Goal: Task Accomplishment & Management: Manage account settings

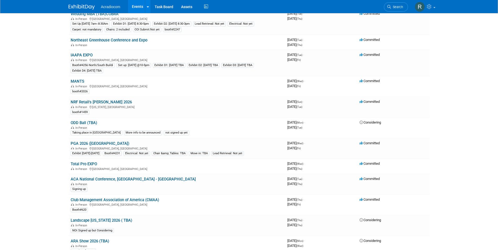
scroll to position [273, 0]
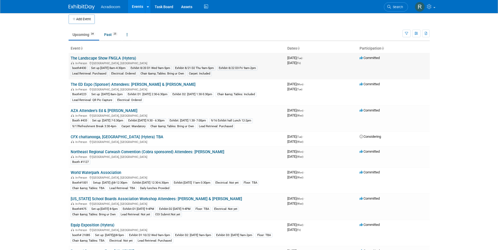
scroll to position [0, 0]
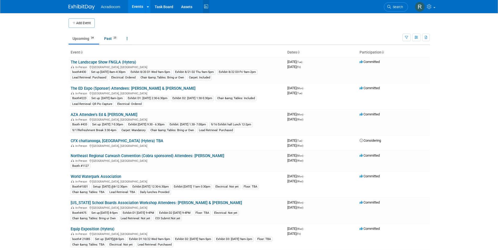
click at [205, 5] on icon at bounding box center [206, 7] width 7 height 8
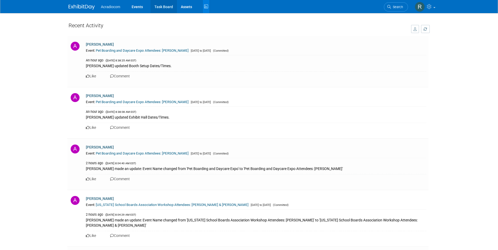
click at [161, 5] on link "Task Board" at bounding box center [164, 6] width 26 height 13
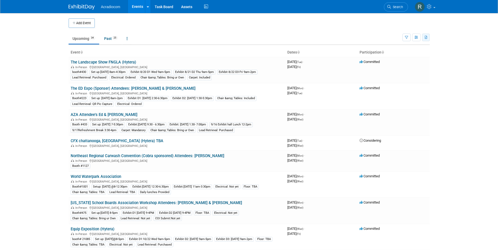
click at [425, 36] on icon "button" at bounding box center [426, 37] width 3 height 3
click at [394, 54] on link "Export Current View (34 Events)" at bounding box center [397, 53] width 57 height 7
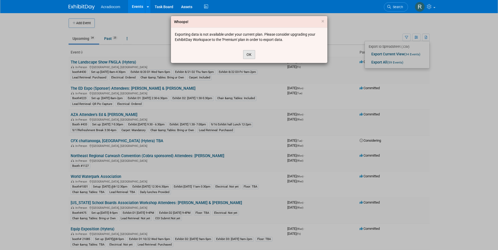
click at [250, 52] on button "OK" at bounding box center [249, 54] width 12 height 9
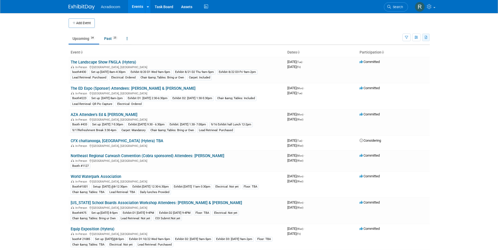
click at [426, 35] on button "button" at bounding box center [426, 38] width 8 height 8
click at [385, 46] on div "Export to Spreadsheet (.csv):" at bounding box center [397, 46] width 57 height 7
click at [396, 54] on link "Export Current View (34 Events)" at bounding box center [397, 53] width 57 height 7
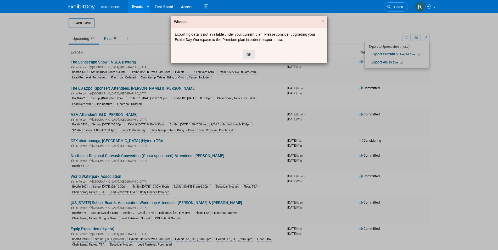
click at [247, 55] on button "OK" at bounding box center [249, 54] width 12 height 9
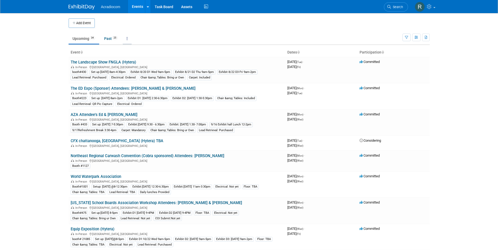
click at [127, 38] on link at bounding box center [127, 39] width 9 height 10
click at [176, 26] on td at bounding box center [254, 22] width 318 height 9
click at [148, 7] on icon at bounding box center [148, 6] width 2 height 3
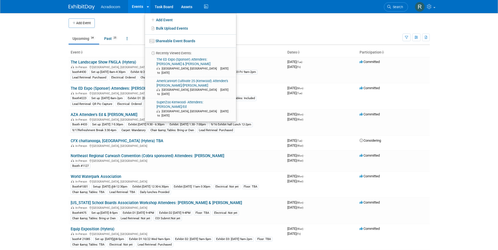
click at [278, 23] on td at bounding box center [254, 22] width 318 height 9
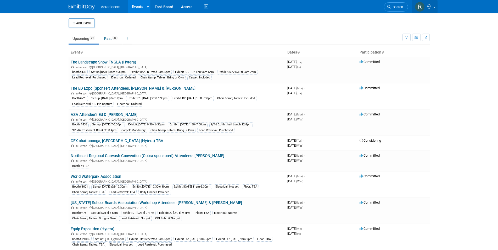
click at [428, 5] on icon at bounding box center [430, 6] width 6 height 5
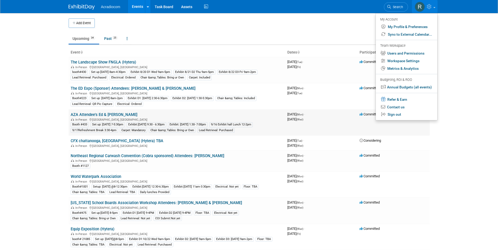
click at [428, 131] on td "Committed" at bounding box center [394, 122] width 72 height 26
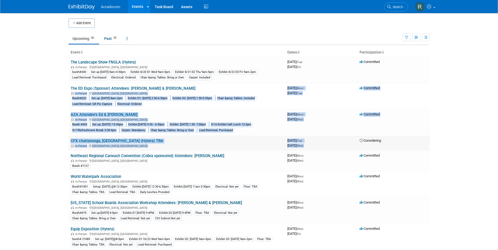
drag, startPoint x: 70, startPoint y: 91, endPoint x: 362, endPoint y: 141, distance: 296.0
click at [102, 87] on link "The ED Expo (Sponser) Attendees: Anthony & Mike" at bounding box center [133, 88] width 125 height 5
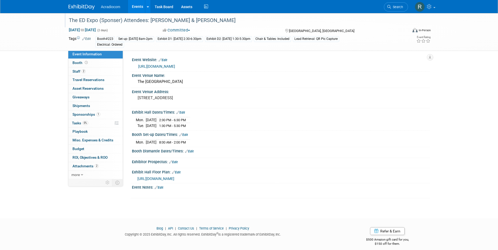
click at [121, 20] on div "The ED Expo (Sponser) Attendees: [PERSON_NAME] & [PERSON_NAME]" at bounding box center [233, 20] width 333 height 9
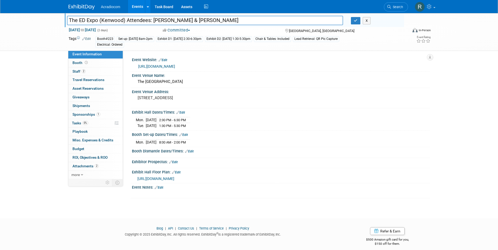
type input "The ED Expo (Kenwood) Attendees: Anthony & Mike"
click at [82, 59] on link "Booth" at bounding box center [95, 63] width 54 height 8
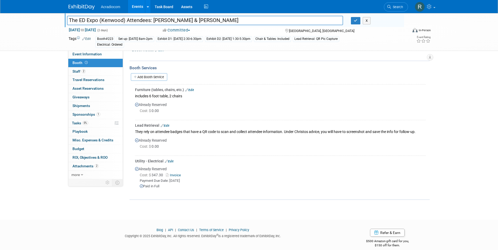
scroll to position [70, 0]
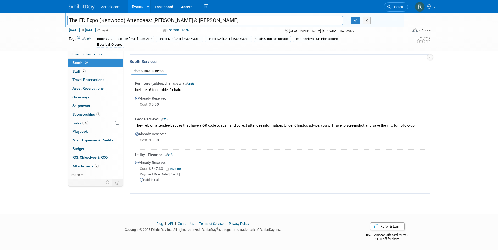
click at [178, 168] on link "Invoice" at bounding box center [174, 169] width 17 height 4
click at [97, 114] on span "1" at bounding box center [98, 114] width 4 height 4
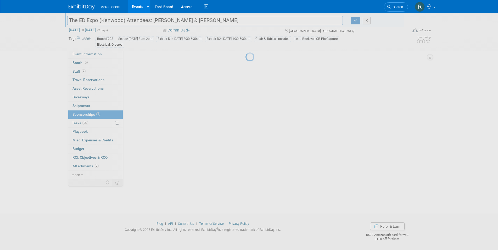
scroll to position [0, 0]
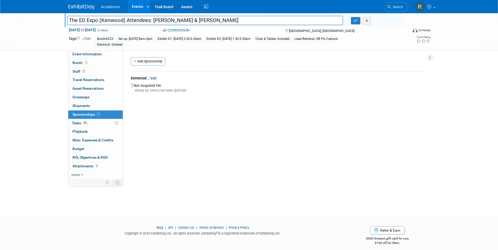
click at [156, 77] on link "Edit" at bounding box center [152, 78] width 9 height 4
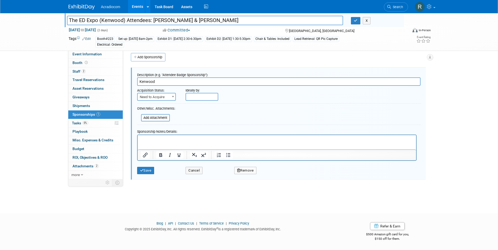
click at [172, 97] on b at bounding box center [173, 96] width 2 height 1
select select "2"
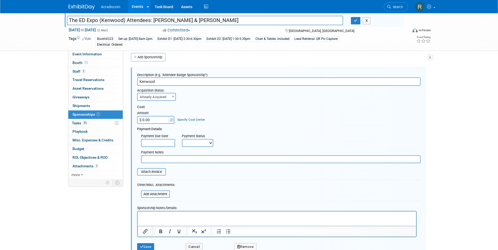
click at [153, 118] on input "$ 0.00" at bounding box center [153, 120] width 33 height 8
type input "$ 2,990.00"
click at [210, 142] on select "Not Paid Yet Partially Paid Paid in Full" at bounding box center [197, 143] width 31 height 8
select select "3"
click at [182, 139] on select "Not Paid Yet Partially Paid Paid in Full" at bounding box center [197, 143] width 31 height 8
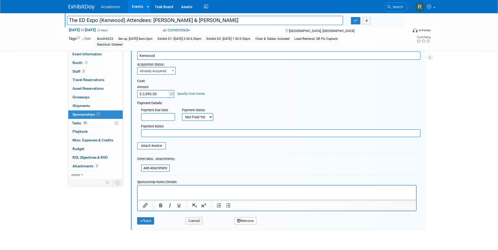
scroll to position [30, 0]
click at [162, 168] on input "file" at bounding box center [138, 167] width 62 height 6
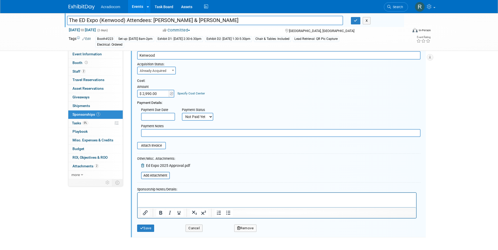
click at [155, 195] on p "Rich Text Area. Press ALT-0 for help." at bounding box center [277, 196] width 273 height 5
click at [147, 226] on button "Save" at bounding box center [145, 227] width 17 height 7
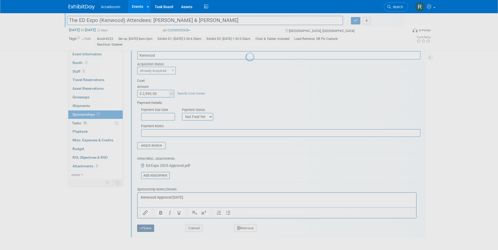
scroll to position [4, 0]
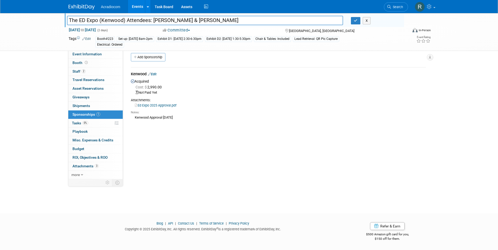
click at [123, 19] on input "The ED Expo (Kenwood) Attendees: Anthony & Mike" at bounding box center [205, 20] width 276 height 9
click at [133, 21] on input "The ED Expo (Kenwood-Aooroved) Attendees: Anthony & Mike" at bounding box center [205, 20] width 276 height 9
type input "The ED Expo (Kenwood-Approved) Attendees: Anthony & Mike"
click at [87, 130] on span "Playbook 0" at bounding box center [80, 131] width 15 height 4
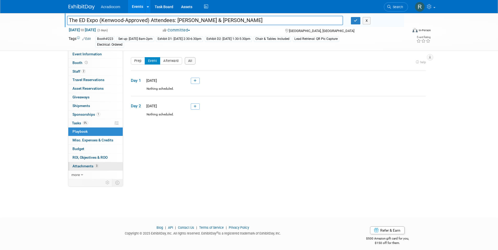
click at [89, 164] on span "Attachments 3" at bounding box center [86, 166] width 26 height 4
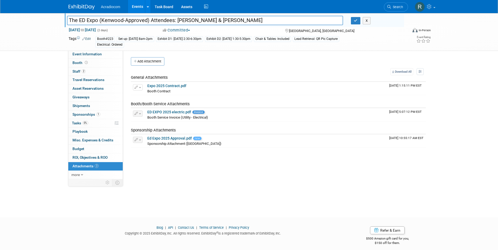
click at [78, 37] on icon at bounding box center [78, 37] width 3 height 3
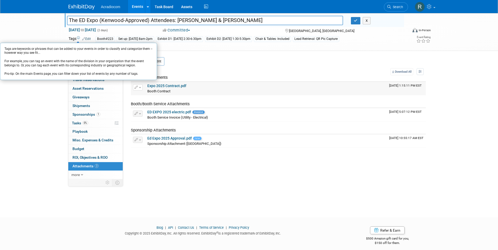
click at [287, 92] on div "Booth Contract Booth Contract X" at bounding box center [266, 90] width 238 height 5
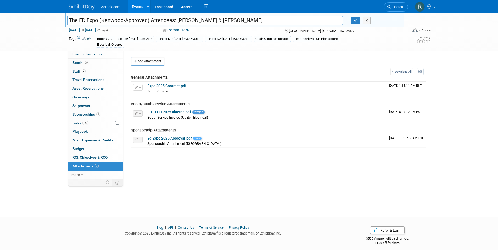
click at [89, 38] on link "Edit" at bounding box center [86, 39] width 9 height 4
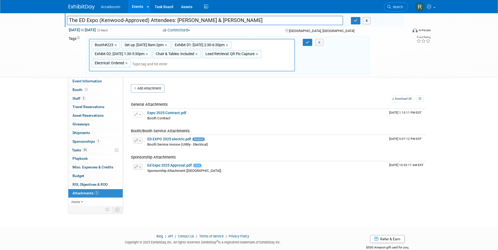
click at [259, 153] on td "Sponsorship Attachments" at bounding box center [259, 154] width 256 height 13
click at [82, 201] on icon at bounding box center [82, 202] width 2 height 4
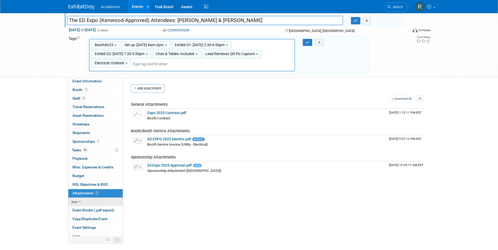
scroll to position [13, 0]
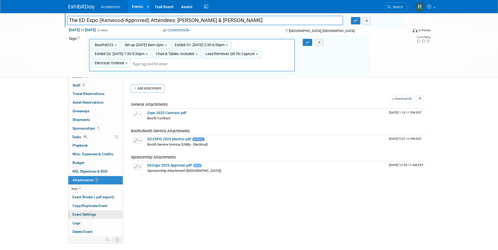
click at [91, 213] on span "Event Settings" at bounding box center [85, 214] width 24 height 4
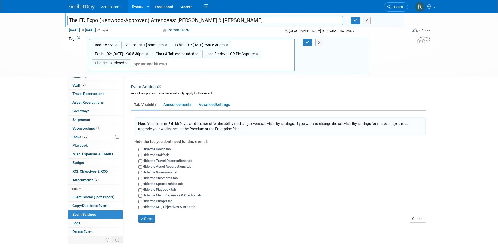
click at [182, 105] on link "Announcements" at bounding box center [177, 104] width 34 height 10
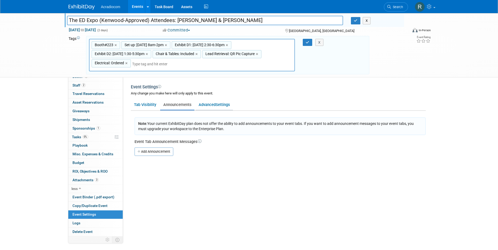
click at [209, 102] on link "Advanced Settings" at bounding box center [214, 104] width 37 height 10
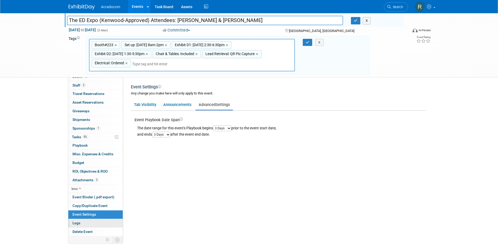
click at [90, 223] on link "Logs" at bounding box center [95, 223] width 54 height 8
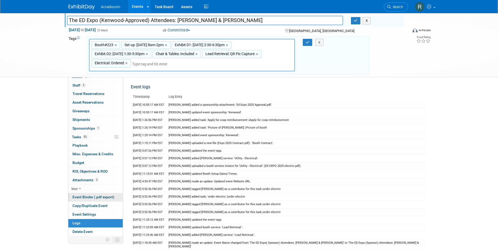
click at [92, 197] on span "Event Binder (.pdf export)" at bounding box center [94, 197] width 42 height 4
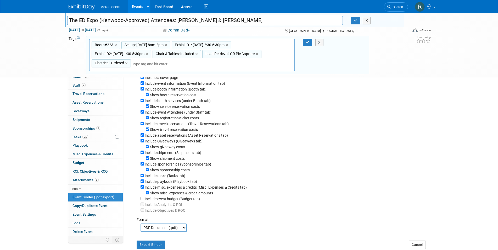
scroll to position [0, 0]
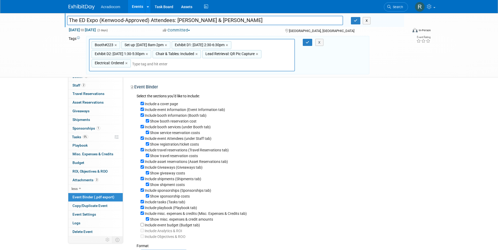
click at [58, 57] on div "The ED Expo (Sponser) Attendees: Anthony & Mike The ED Expo (Kenwood-Approved) …" at bounding box center [249, 45] width 498 height 64
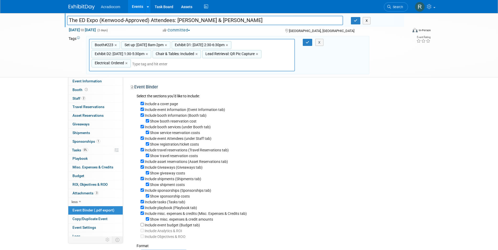
click at [73, 68] on td "Tags Edit" at bounding box center [75, 55] width 13 height 38
click at [289, 78] on div "Event Website: Edit http://theEDexpo.com Event Venue Name: The Flamingo Hotel a…" at bounding box center [276, 178] width 307 height 202
click at [80, 156] on span "Playbook 0" at bounding box center [80, 158] width 15 height 4
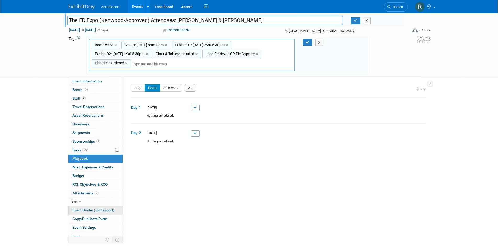
click at [85, 207] on link "Event Binder (.pdf export)" at bounding box center [95, 210] width 54 height 8
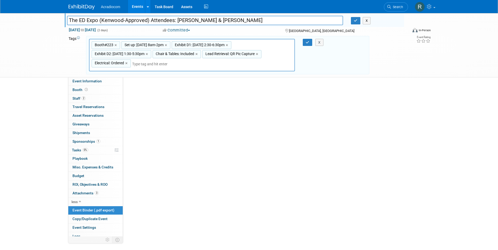
click at [85, 207] on link "Event Binder (.pdf export)" at bounding box center [95, 210] width 54 height 8
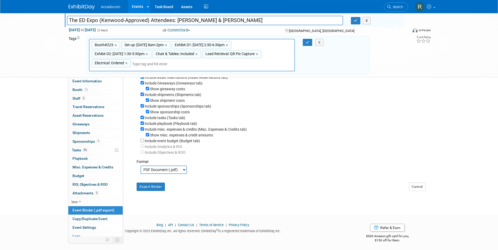
scroll to position [92, 0]
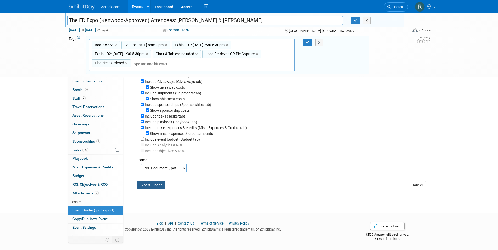
click at [150, 182] on button "Export Binder" at bounding box center [151, 185] width 29 height 8
click at [348, 69] on div "Booth#223,Set up: 8/25 Mon 8am-2pm,Exhibit D1: 8/25 2:30-6:30pm,Exhibit D2: 8/2…" at bounding box center [227, 55] width 285 height 33
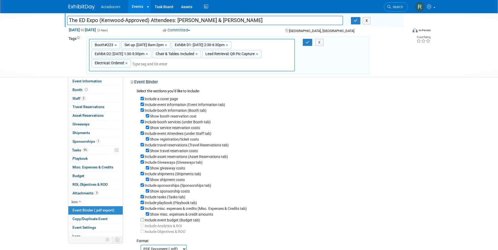
scroll to position [0, 0]
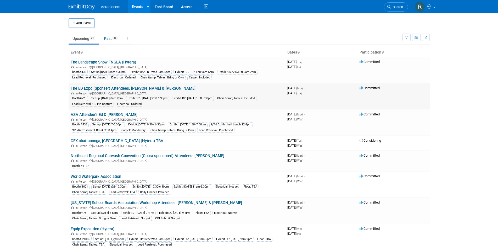
click at [120, 88] on link "The ED Expo (Sponser) Attendees: [PERSON_NAME] & [PERSON_NAME]" at bounding box center [133, 88] width 125 height 5
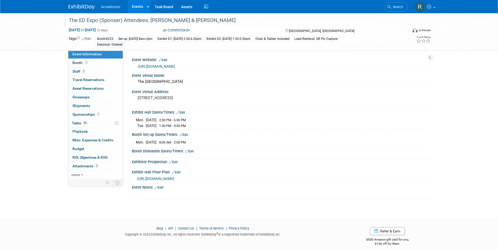
click at [119, 20] on div "The ED Expo (Sponser) Attendees: Anthony & Mike" at bounding box center [233, 20] width 333 height 9
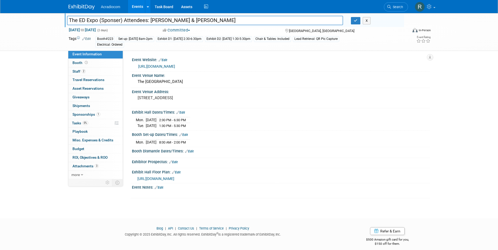
click at [120, 19] on input "The ED Expo (Sponser) Attendees: Anthony & Mike" at bounding box center [205, 20] width 276 height 9
type input "The ED Expo (Kenwood) Attendees: Anthony & Mike"
click at [355, 22] on icon "button" at bounding box center [356, 20] width 4 height 3
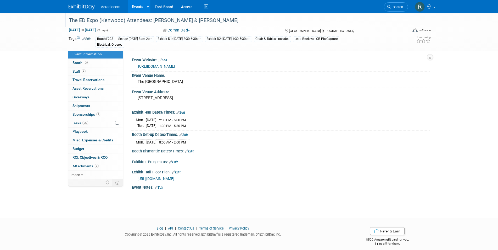
click at [123, 19] on div "The ED Expo (Kenwood) Attendees: Anthony & Mike" at bounding box center [233, 20] width 333 height 9
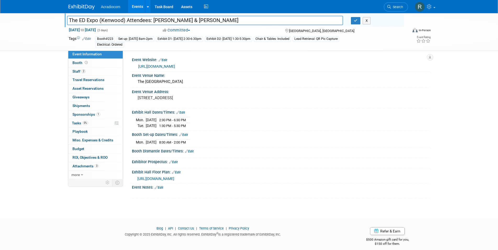
click at [124, 21] on input "The ED Expo (Kenwood) Attendees: Anthony & Mike" at bounding box center [205, 20] width 276 height 9
type input "The ED Expo (Kenwood - Approved) Attendees: [PERSON_NAME] & [PERSON_NAME]"
click at [353, 19] on button "button" at bounding box center [355, 20] width 9 height 7
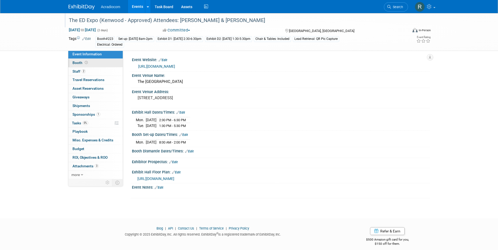
click at [84, 62] on span at bounding box center [86, 62] width 5 height 4
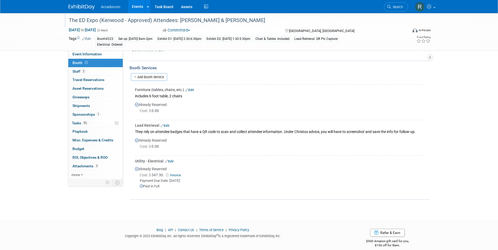
scroll to position [70, 0]
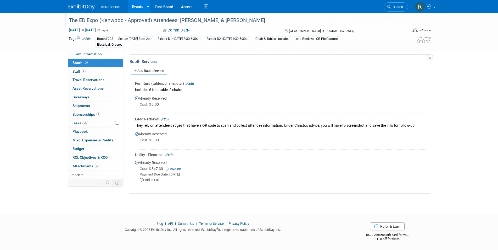
click at [170, 153] on link "Edit" at bounding box center [169, 155] width 9 height 4
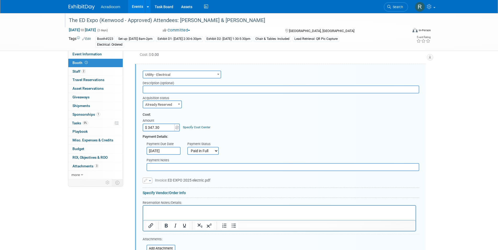
scroll to position [0, 0]
click at [174, 165] on input "text" at bounding box center [283, 167] width 273 height 8
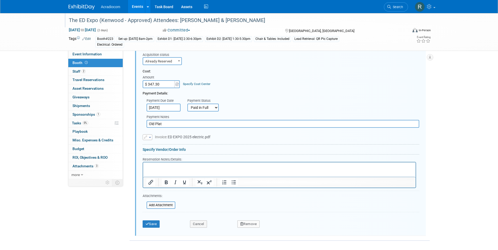
scroll to position [208, 0]
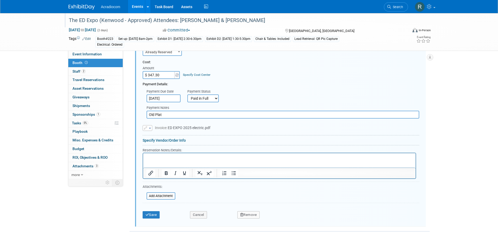
type input "Old Plat"
click at [157, 155] on p "Rich Text Area. Press ALT-0 for help." at bounding box center [279, 157] width 267 height 5
click at [151, 215] on button "Save" at bounding box center [151, 214] width 17 height 7
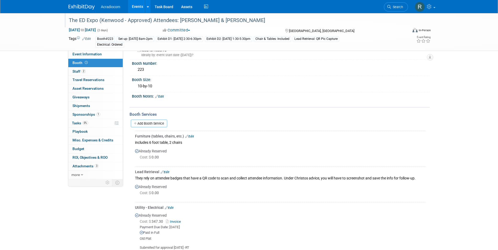
scroll to position [0, 0]
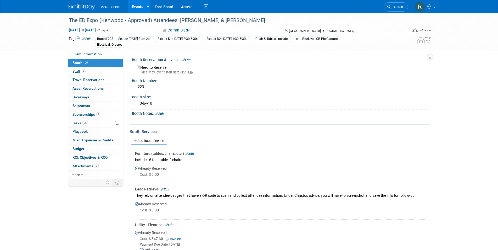
click at [141, 6] on link "Events" at bounding box center [137, 6] width 19 height 13
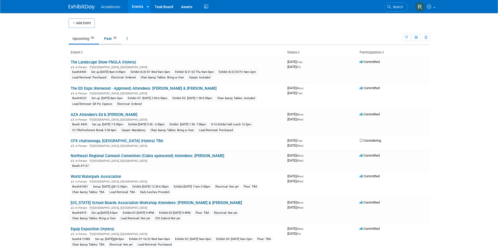
click at [107, 35] on link "Past 25" at bounding box center [110, 39] width 21 height 10
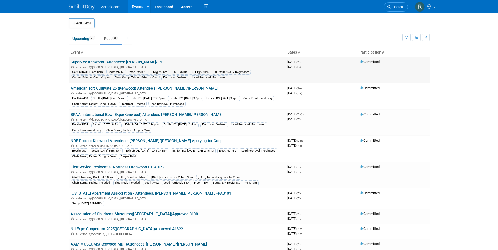
click at [112, 60] on link "SuperZoo Kenwood- Attendees: [PERSON_NAME]/Ed" at bounding box center [116, 62] width 91 height 5
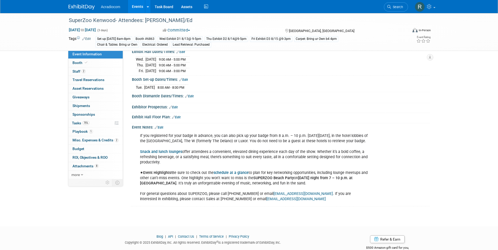
scroll to position [73, 0]
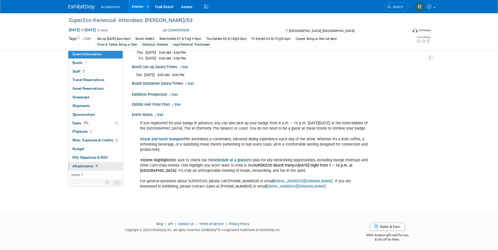
click at [94, 163] on link "8 Attachments 8" at bounding box center [95, 166] width 54 height 8
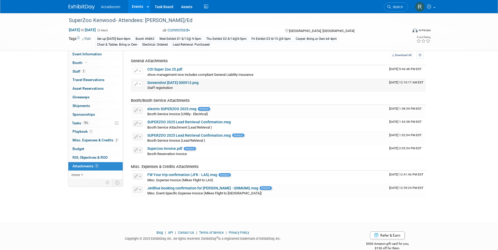
scroll to position [26, 0]
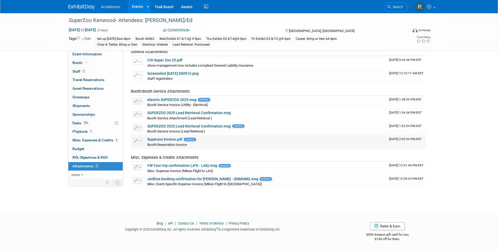
click at [170, 139] on link "Superzoo Invoice.pdf" at bounding box center [164, 139] width 35 height 4
click at [421, 5] on img at bounding box center [420, 7] width 10 height 10
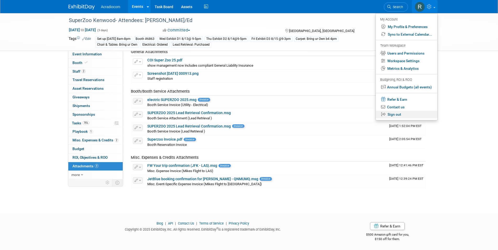
click at [395, 112] on link "Sign out" at bounding box center [407, 114] width 62 height 8
